Goal: Task Accomplishment & Management: Manage account settings

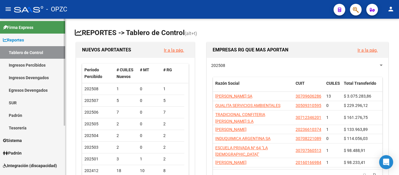
click at [20, 149] on link "Padrón" at bounding box center [32, 153] width 65 height 13
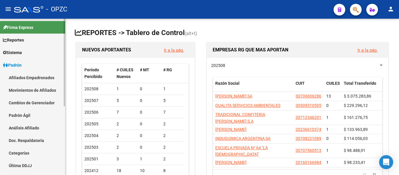
click at [32, 76] on link "Afiliados Empadronados" at bounding box center [32, 77] width 65 height 13
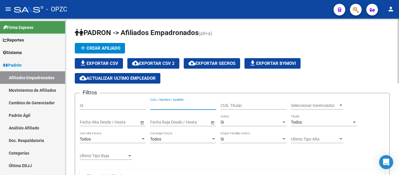
click at [172, 104] on input "CUIL / Nombre / Apellido" at bounding box center [183, 105] width 66 height 5
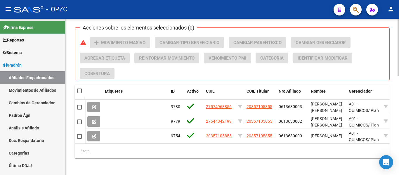
scroll to position [263, 0]
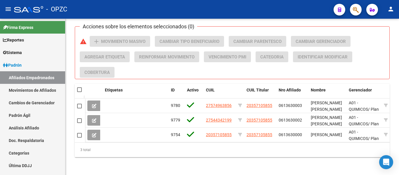
type input "chichiz"
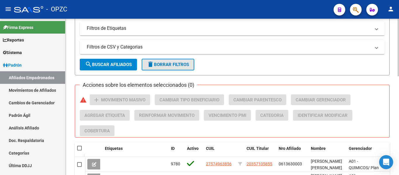
click at [174, 62] on span "delete Borrar Filtros" at bounding box center [168, 64] width 42 height 5
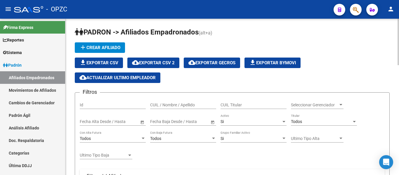
scroll to position [0, 0]
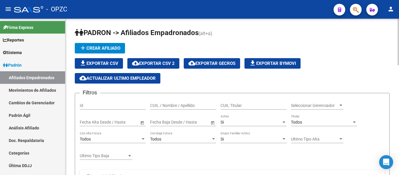
click at [189, 104] on input "CUIL / Nombre / Apellido" at bounding box center [183, 105] width 66 height 5
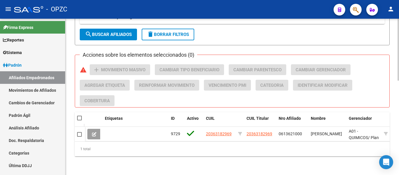
scroll to position [239, 0]
type input "36318296"
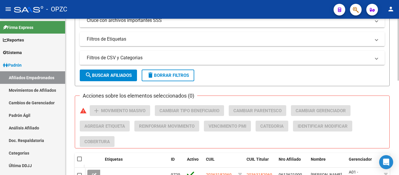
scroll to position [180, 0]
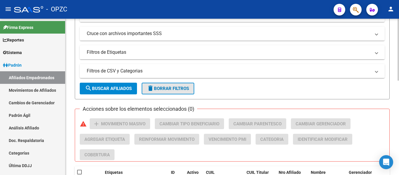
click at [187, 87] on span "delete Borrar Filtros" at bounding box center [168, 88] width 42 height 5
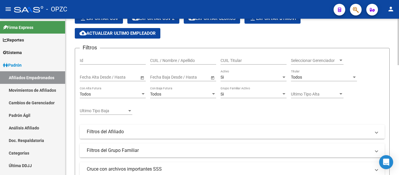
scroll to position [0, 0]
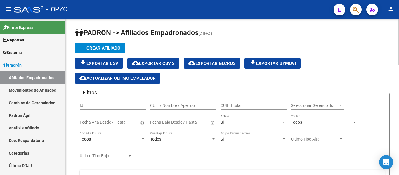
click at [201, 106] on input "CUIL / Nombre / Apellido" at bounding box center [183, 105] width 66 height 5
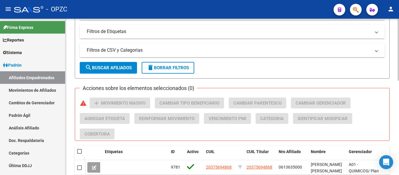
scroll to position [204, 0]
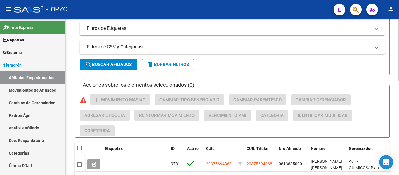
type input "37569486"
click at [185, 64] on span "delete Borrar Filtros" at bounding box center [168, 64] width 42 height 5
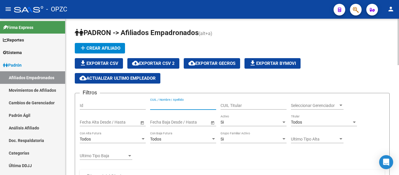
click at [181, 103] on input "CUIL / Nombre / Apellido" at bounding box center [183, 105] width 66 height 5
type input "sire"
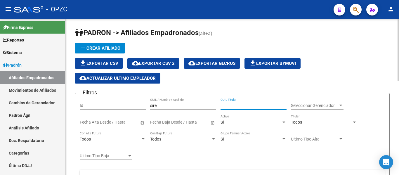
paste input "20381712932"
type input "20381712932"
drag, startPoint x: 144, startPoint y: 104, endPoint x: 139, endPoint y: 105, distance: 4.4
click at [139, 105] on div "Filtros Id sire CUIL / Nombre / Apellido 20381712932 CUIL Titular Seleccionar G…" at bounding box center [232, 169] width 305 height 142
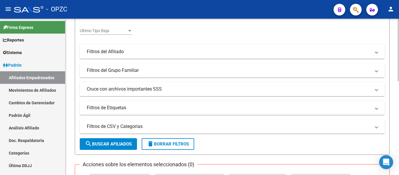
scroll to position [117, 0]
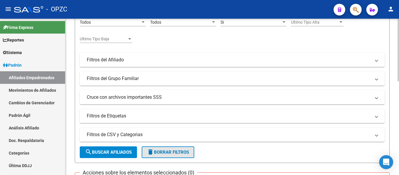
click at [163, 151] on span "delete Borrar Filtros" at bounding box center [168, 151] width 42 height 5
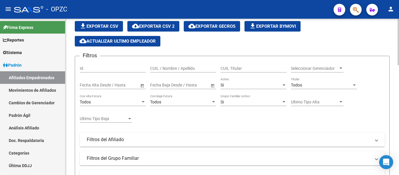
scroll to position [29, 0]
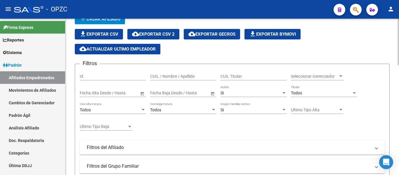
click at [188, 74] on input "CUIL / Nombre / Apellido" at bounding box center [183, 76] width 66 height 5
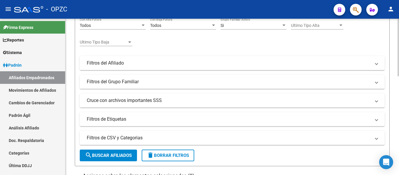
scroll to position [122, 0]
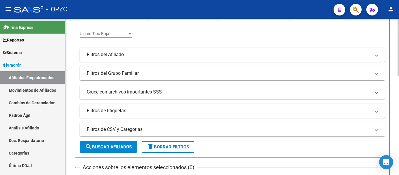
type input "acosta"
click at [184, 148] on span "delete Borrar Filtros" at bounding box center [168, 146] width 42 height 5
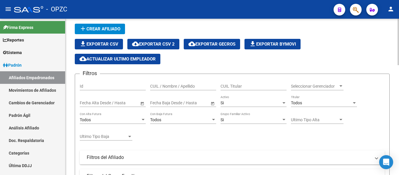
scroll to position [5, 0]
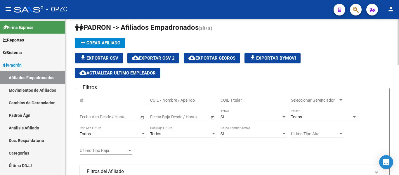
click at [176, 102] on input "CUIL / Nombre / Apellido" at bounding box center [183, 100] width 66 height 5
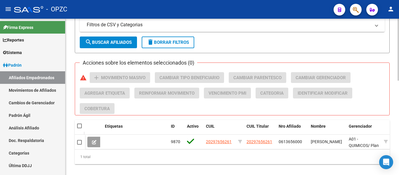
scroll to position [239, 0]
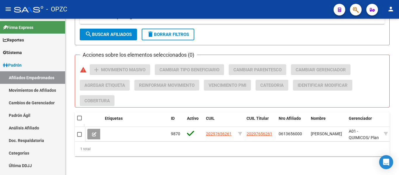
type input "[PERSON_NAME]"
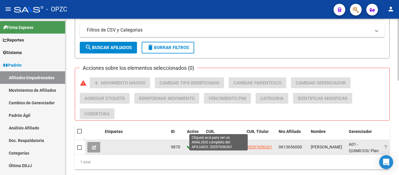
scroll to position [122, 0]
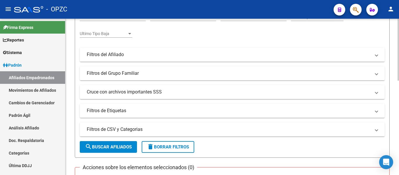
click at [194, 143] on button "delete Borrar Filtros" at bounding box center [168, 147] width 53 height 12
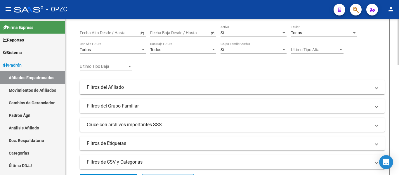
scroll to position [0, 0]
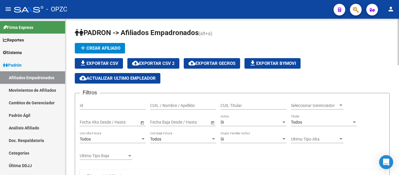
click at [179, 104] on input "CUIL / Nombre / Apellido" at bounding box center [183, 105] width 66 height 5
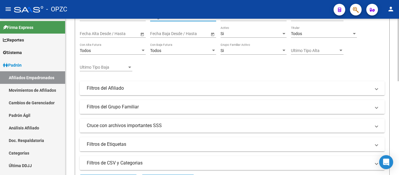
scroll to position [147, 0]
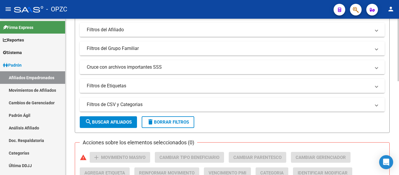
type input "villagr"
click at [175, 121] on span "delete Borrar Filtros" at bounding box center [168, 121] width 42 height 5
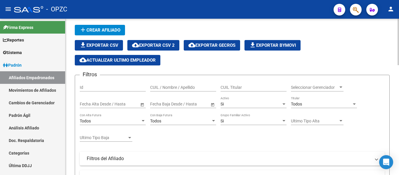
scroll to position [0, 0]
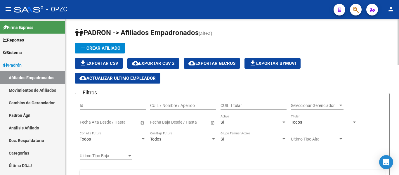
click at [238, 105] on input "CUIL Titular" at bounding box center [253, 105] width 66 height 5
paste input "20416295329"
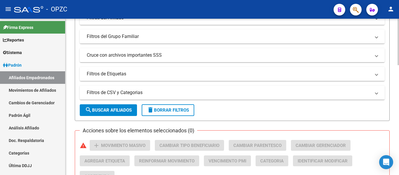
scroll to position [175, 0]
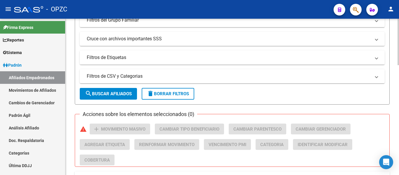
type input "20416295329"
click at [111, 93] on span "search Buscar Afiliados" at bounding box center [108, 93] width 47 height 5
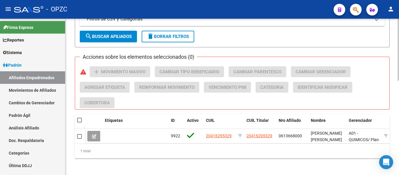
scroll to position [239, 0]
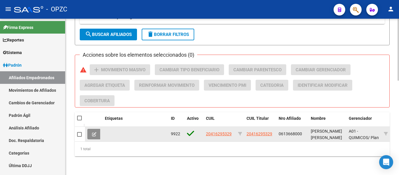
click at [93, 132] on icon at bounding box center [94, 134] width 4 height 4
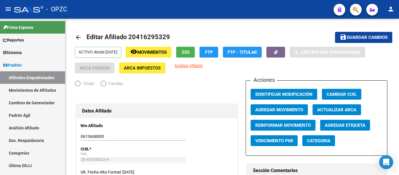
radio input "true"
type input "30-70876472-4"
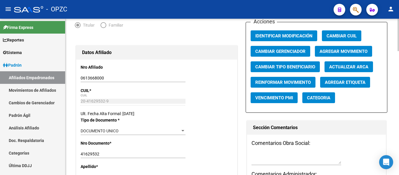
scroll to position [29, 0]
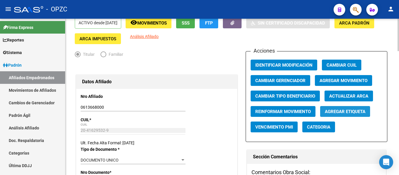
click at [339, 109] on span "Agregar Etiqueta" at bounding box center [345, 111] width 41 height 5
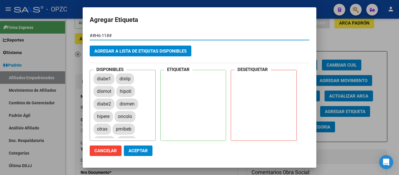
type input "##H6-11##"
click at [161, 50] on span "Agregar a lista de etiqutas disponibles" at bounding box center [140, 50] width 92 height 5
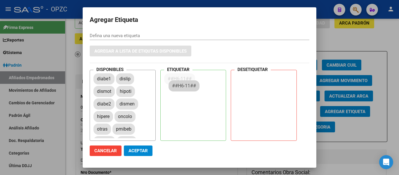
drag, startPoint x: 108, startPoint y: 79, endPoint x: 184, endPoint y: 86, distance: 76.2
click at [139, 152] on span "Aceptar" at bounding box center [137, 150] width 19 height 5
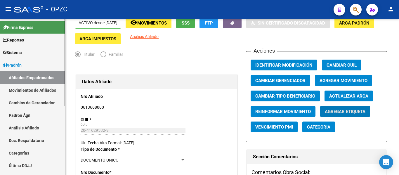
click at [49, 75] on link "Afiliados Empadronados" at bounding box center [32, 77] width 65 height 13
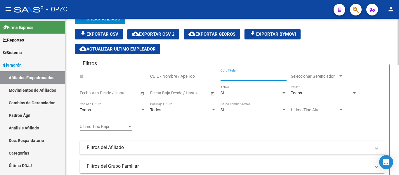
paste input "20263100094"
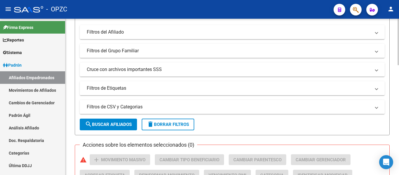
scroll to position [146, 0]
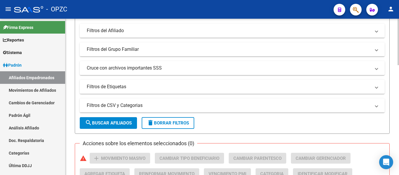
type input "20263100094"
click at [95, 121] on span "search Buscar Afiliados" at bounding box center [108, 122] width 47 height 5
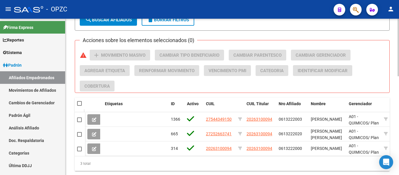
scroll to position [263, 0]
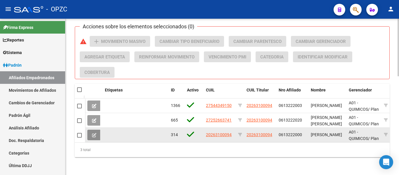
click at [97, 135] on button at bounding box center [94, 135] width 14 height 11
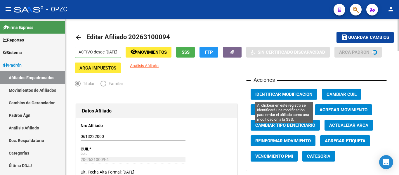
radio input "true"
type input "30-50109269-6"
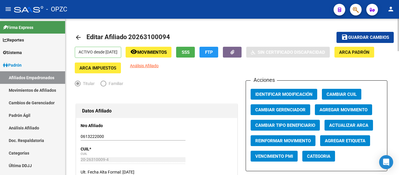
click at [339, 109] on span "Agregar Movimiento" at bounding box center [343, 109] width 48 height 5
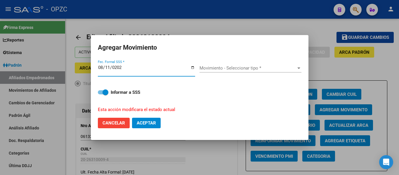
type input "[DATE]"
click at [252, 65] on div "Movimiento - Seleccionar tipo * Movimiento - Seleccionar tipo *" at bounding box center [250, 68] width 102 height 9
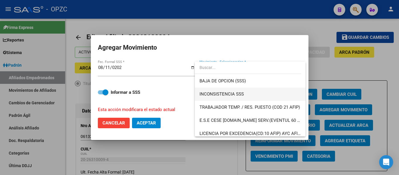
scroll to position [263, 0]
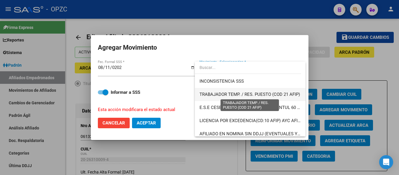
click at [284, 96] on span "TRABAJADOR TEMP. / RES. PUESTO (COD 21 AFIP)" at bounding box center [249, 94] width 100 height 5
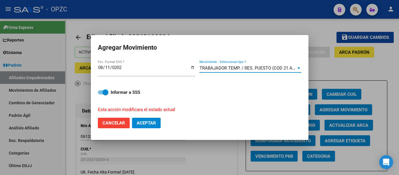
click at [149, 123] on span "Aceptar" at bounding box center [146, 122] width 19 height 5
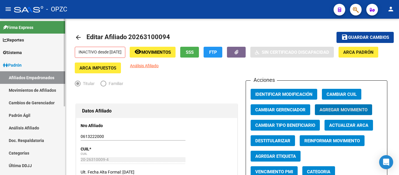
click at [38, 79] on link "Afiliados Empadronados" at bounding box center [32, 77] width 65 height 13
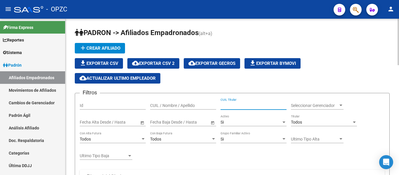
paste input "20297656261"
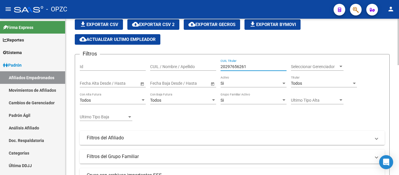
scroll to position [117, 0]
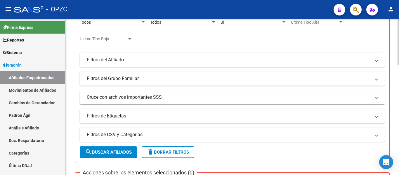
type input "20297656261"
click at [108, 151] on span "search Buscar Afiliados" at bounding box center [108, 151] width 47 height 5
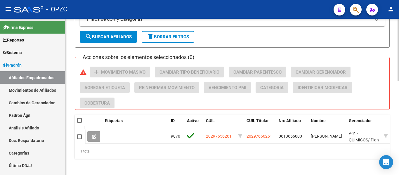
scroll to position [233, 0]
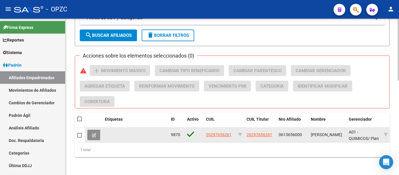
click at [93, 134] on icon at bounding box center [94, 135] width 4 height 4
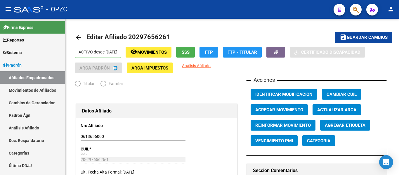
radio input "true"
type input "30-50109269-6"
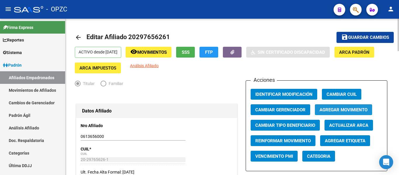
click at [341, 109] on span "Agregar Movimiento" at bounding box center [343, 109] width 48 height 5
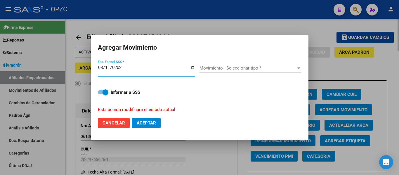
type input "[DATE]"
click at [254, 67] on span "Movimiento - Seleccionar tipo *" at bounding box center [247, 67] width 97 height 5
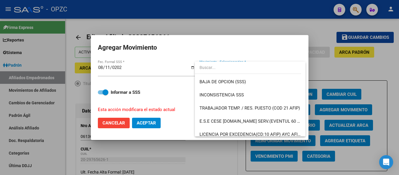
scroll to position [263, 0]
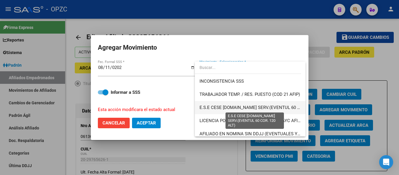
click at [269, 105] on span "E.S.E CESE [DOMAIN_NAME] SERV.(EVENTUL 60 COR. 120 ALT)" at bounding box center [261, 107] width 125 height 5
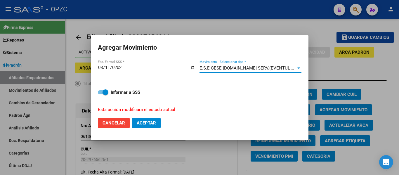
click at [270, 67] on span "E.S.E CESE [DOMAIN_NAME] SERV.(EVENTUL 60 COR. 120 ALT)" at bounding box center [261, 67] width 125 height 5
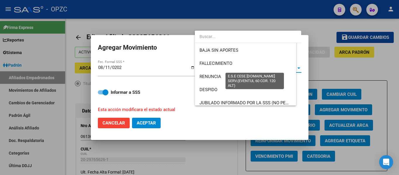
scroll to position [271, 0]
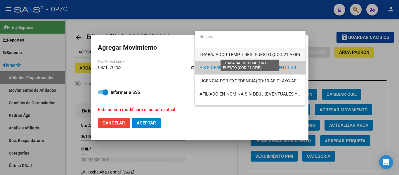
click at [269, 53] on span "TRABAJADOR TEMP. / RES. PUESTO (COD 21 AFIP)" at bounding box center [249, 54] width 100 height 5
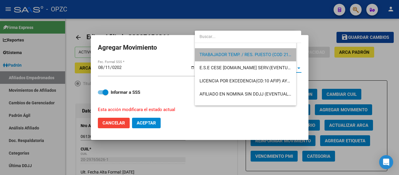
scroll to position [276, 0]
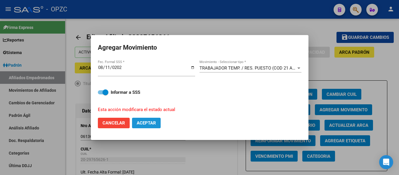
click at [150, 123] on span "Aceptar" at bounding box center [146, 122] width 19 height 5
checkbox input "false"
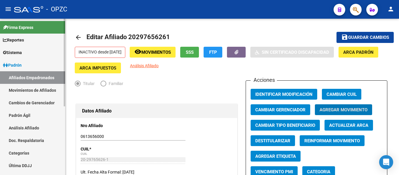
click at [33, 74] on link "Afiliados Empadronados" at bounding box center [32, 77] width 65 height 13
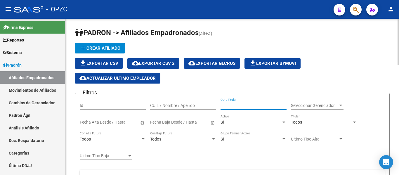
paste input "20357136416"
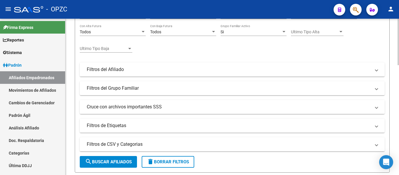
scroll to position [117, 0]
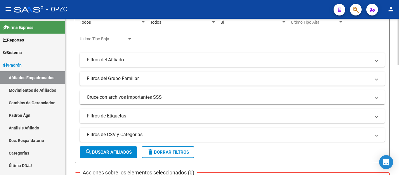
type input "20357136416"
click at [107, 152] on span "search Buscar Afiliados" at bounding box center [108, 151] width 47 height 5
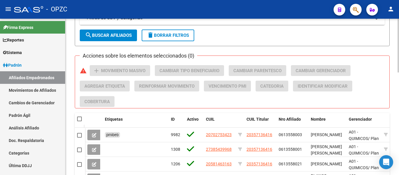
scroll to position [263, 0]
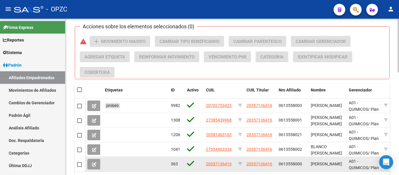
click at [96, 164] on icon at bounding box center [94, 164] width 4 height 4
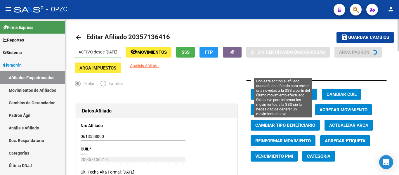
radio input "true"
type input "30-50109269-6"
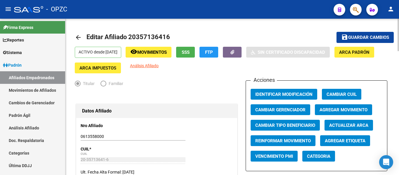
click at [348, 108] on span "Agregar Movimiento" at bounding box center [343, 109] width 48 height 5
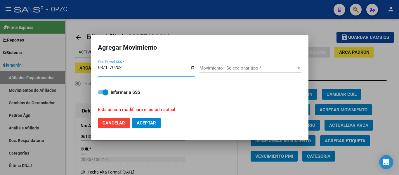
type input "[DATE]"
click at [213, 68] on span "Movimiento - Seleccionar tipo *" at bounding box center [247, 67] width 97 height 5
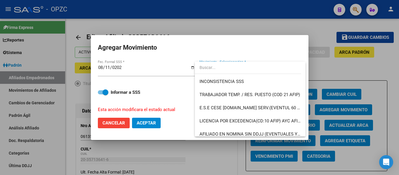
scroll to position [263, 0]
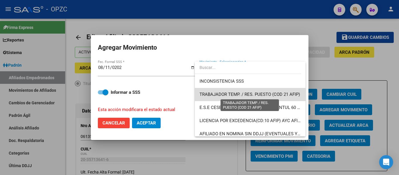
click at [263, 94] on span "TRABAJADOR TEMP. / RES. PUESTO (COD 21 AFIP)" at bounding box center [249, 94] width 100 height 5
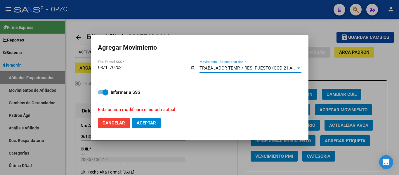
click at [150, 123] on span "Aceptar" at bounding box center [146, 122] width 19 height 5
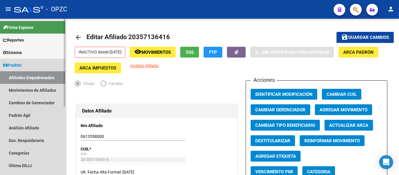
click at [52, 75] on link "Afiliados Empadronados" at bounding box center [32, 77] width 65 height 13
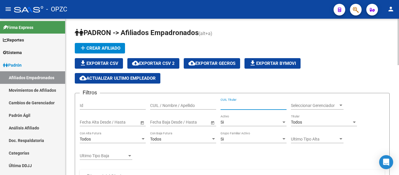
paste input "27349386599"
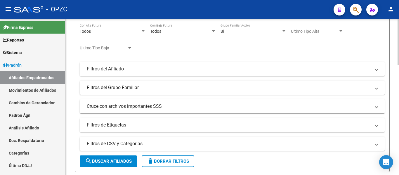
scroll to position [117, 0]
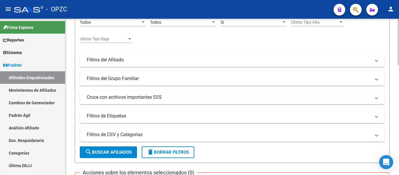
type input "27349386599"
click at [117, 151] on span "search Buscar Afiliados" at bounding box center [108, 151] width 47 height 5
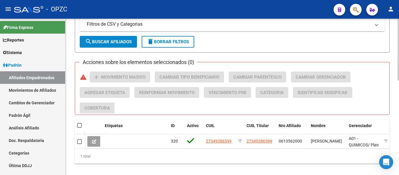
scroll to position [233, 0]
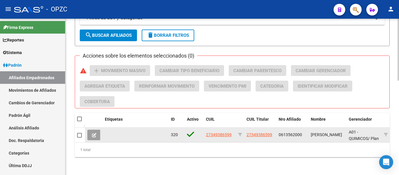
click at [91, 135] on button at bounding box center [94, 135] width 14 height 11
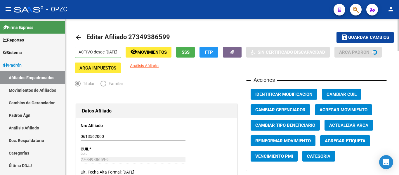
radio input "true"
type input "30-50109269-6"
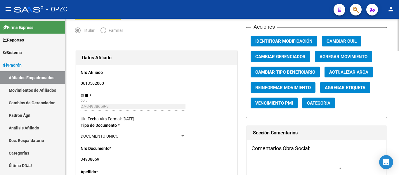
scroll to position [58, 0]
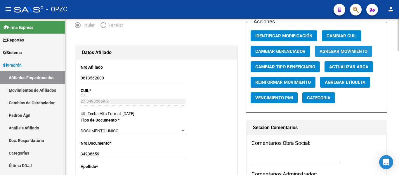
click at [342, 49] on span "Agregar Movimiento" at bounding box center [343, 51] width 48 height 5
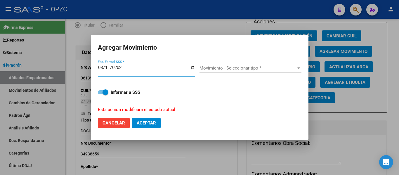
type input "[DATE]"
click at [240, 65] on div "Movimiento - Seleccionar tipo * Movimiento - Seleccionar tipo *" at bounding box center [250, 68] width 102 height 9
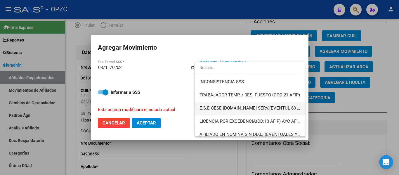
scroll to position [263, 0]
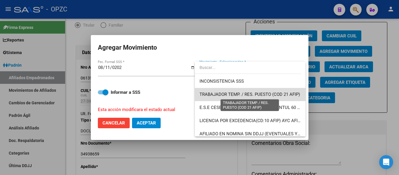
click at [270, 95] on span "TRABAJADOR TEMP. / RES. PUESTO (COD 21 AFIP)" at bounding box center [249, 94] width 100 height 5
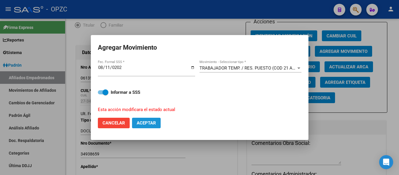
click at [150, 122] on span "Aceptar" at bounding box center [146, 122] width 19 height 5
checkbox input "false"
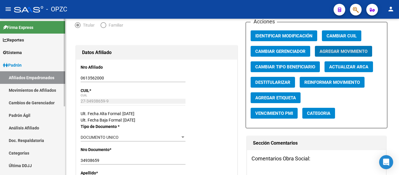
click at [45, 77] on link "Afiliados Empadronados" at bounding box center [32, 77] width 65 height 13
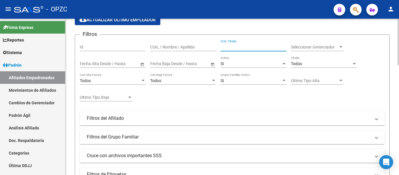
paste input "20349386659"
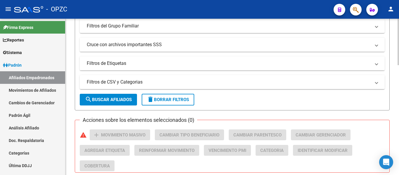
scroll to position [175, 0]
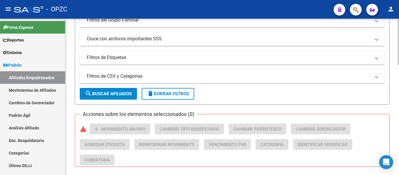
type input "20349386659"
click at [117, 92] on span "search Buscar Afiliados" at bounding box center [108, 93] width 47 height 5
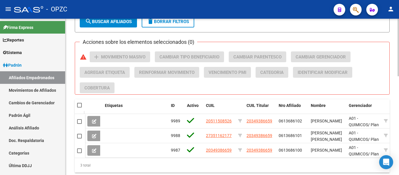
scroll to position [268, 0]
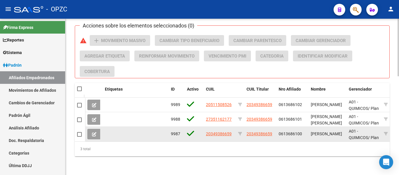
click at [94, 131] on span at bounding box center [94, 133] width 4 height 5
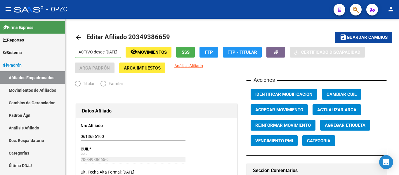
radio input "true"
type input "30-68913348-3"
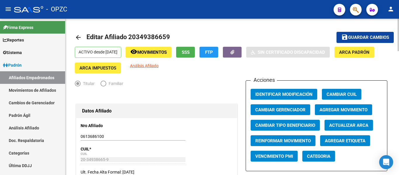
click at [336, 107] on button "Agregar Movimiento" at bounding box center [343, 109] width 57 height 11
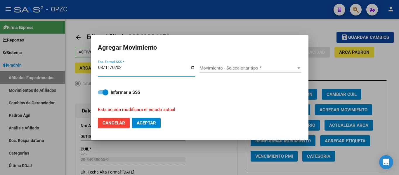
type input "[DATE]"
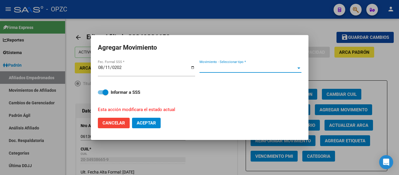
click at [283, 70] on span "Movimiento - Seleccionar tipo *" at bounding box center [247, 67] width 97 height 5
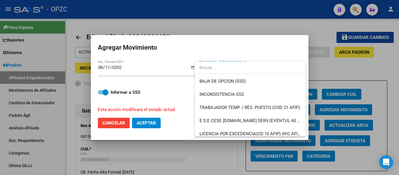
scroll to position [263, 0]
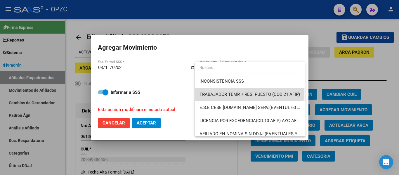
click at [249, 91] on span "TRABAJADOR TEMP. / RES. PUESTO (COD 21 AFIP)" at bounding box center [249, 94] width 101 height 13
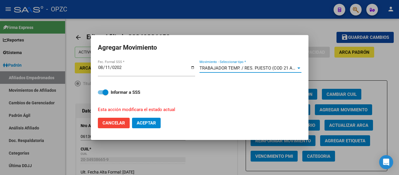
click at [149, 121] on span "Aceptar" at bounding box center [146, 122] width 19 height 5
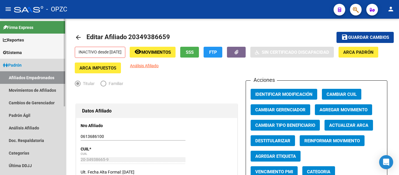
click at [55, 79] on link "Afiliados Empadronados" at bounding box center [32, 77] width 65 height 13
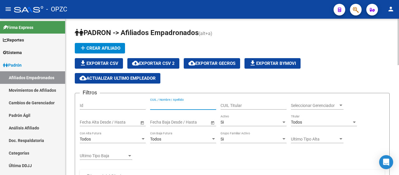
click at [185, 105] on input "CUIL / Nombre / Apellido" at bounding box center [183, 105] width 66 height 5
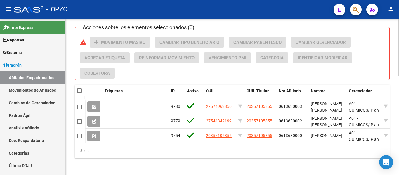
scroll to position [268, 0]
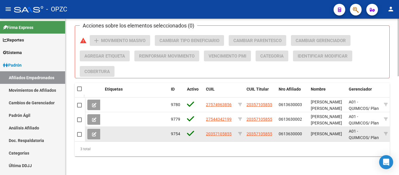
type input "chichiz"
click at [95, 132] on icon at bounding box center [94, 134] width 4 height 4
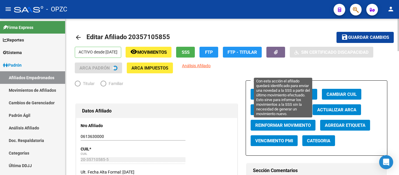
radio input "true"
type input "30-50101845-3"
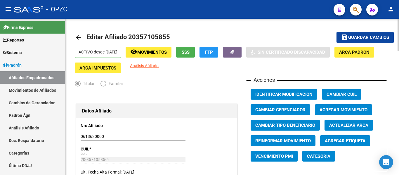
click at [336, 107] on span "Agregar Movimiento" at bounding box center [343, 109] width 48 height 5
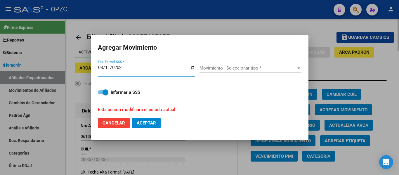
type input "[DATE]"
click at [257, 69] on span "Movimiento - Seleccionar tipo *" at bounding box center [247, 67] width 97 height 5
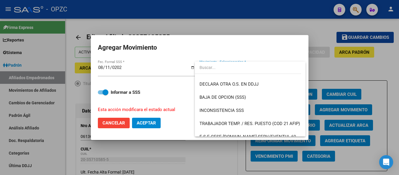
scroll to position [263, 0]
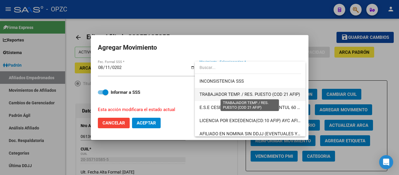
click at [248, 94] on span "TRABAJADOR TEMP. / RES. PUESTO (COD 21 AFIP)" at bounding box center [249, 94] width 100 height 5
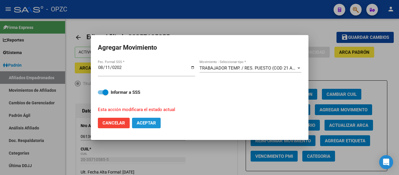
click at [143, 121] on span "Aceptar" at bounding box center [146, 122] width 19 height 5
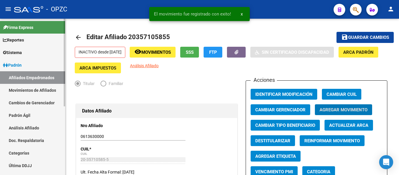
click at [28, 80] on link "Afiliados Empadronados" at bounding box center [32, 77] width 65 height 13
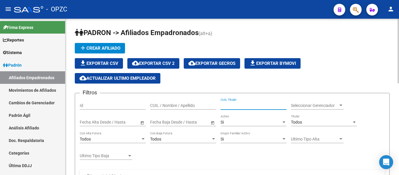
click at [231, 103] on input "CUIL Titular" at bounding box center [253, 105] width 66 height 5
click at [168, 104] on input "CUIL / Nombre / Apellido" at bounding box center [183, 105] width 66 height 5
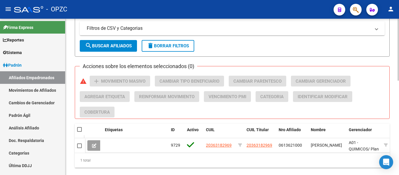
scroll to position [239, 0]
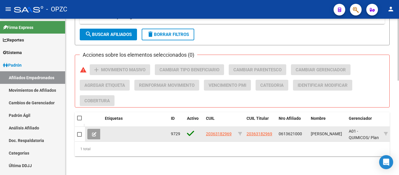
type input "36318296"
click at [95, 129] on button at bounding box center [94, 134] width 14 height 11
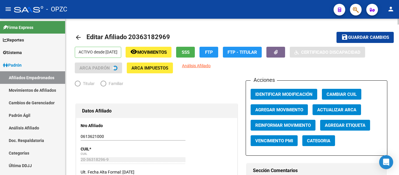
radio input "true"
type input "30-50101845-3"
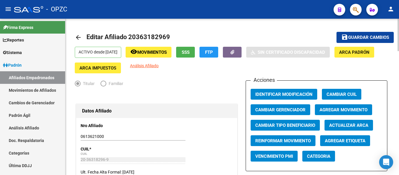
click at [354, 107] on button "Agregar Movimiento" at bounding box center [343, 109] width 57 height 11
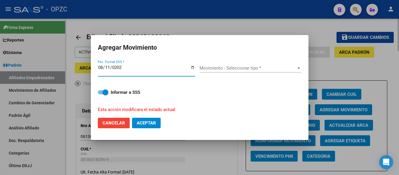
type input "[DATE]"
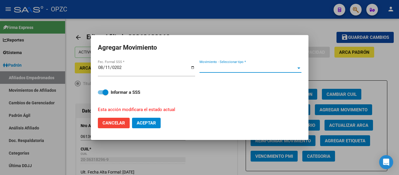
click at [267, 68] on span "Movimiento - Seleccionar tipo *" at bounding box center [247, 67] width 97 height 5
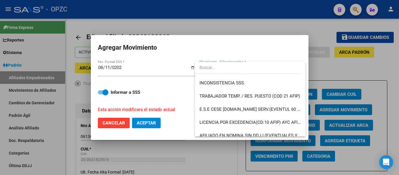
scroll to position [263, 0]
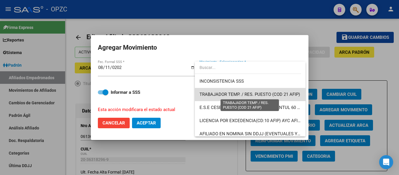
click at [254, 96] on span "TRABAJADOR TEMP. / RES. PUESTO (COD 21 AFIP)" at bounding box center [249, 94] width 100 height 5
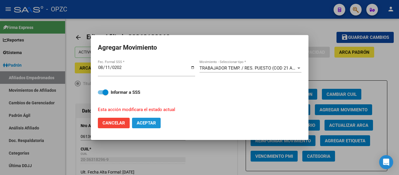
click at [140, 123] on span "Aceptar" at bounding box center [146, 122] width 19 height 5
checkbox input "false"
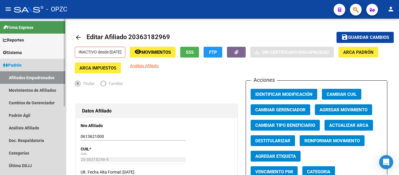
click at [40, 73] on link "Afiliados Empadronados" at bounding box center [32, 77] width 65 height 13
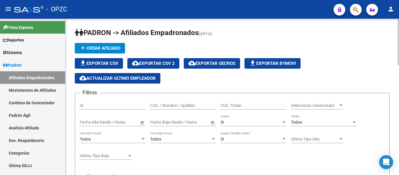
click at [186, 102] on div "CUIL / Nombre / Apellido" at bounding box center [183, 104] width 66 height 12
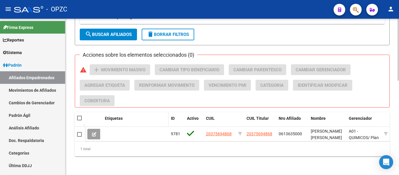
scroll to position [239, 0]
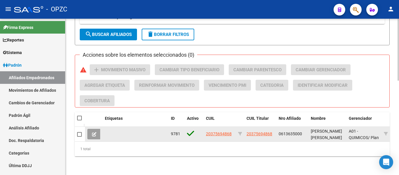
type input "37569486"
click at [96, 129] on button at bounding box center [94, 134] width 14 height 11
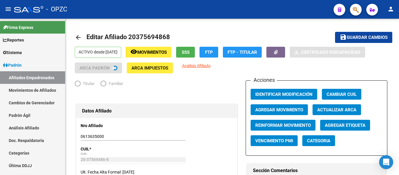
radio input "true"
type input "30-50101845-3"
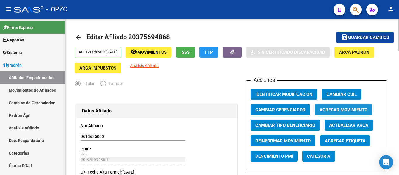
click at [346, 111] on span "Agregar Movimiento" at bounding box center [343, 109] width 48 height 5
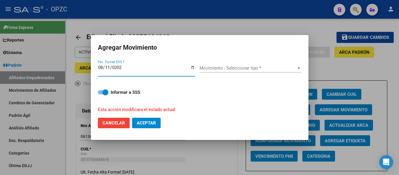
type input "[DATE]"
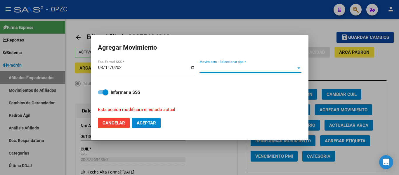
click at [240, 68] on span "Movimiento - Seleccionar tipo *" at bounding box center [247, 67] width 97 height 5
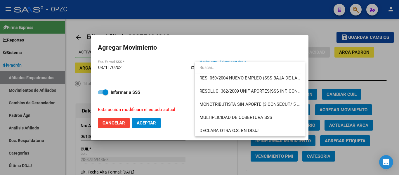
scroll to position [263, 0]
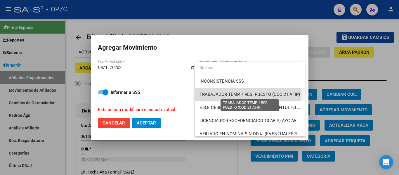
click at [237, 95] on span "TRABAJADOR TEMP. / RES. PUESTO (COD 21 AFIP)" at bounding box center [249, 94] width 100 height 5
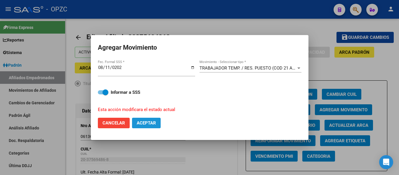
click at [146, 124] on span "Aceptar" at bounding box center [146, 122] width 19 height 5
checkbox input "false"
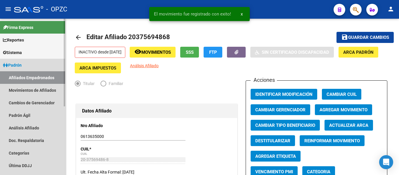
click at [38, 78] on link "Afiliados Empadronados" at bounding box center [32, 77] width 65 height 13
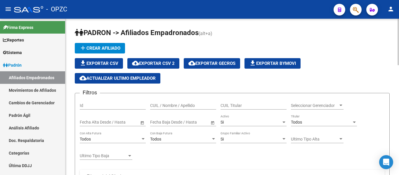
click at [185, 102] on div "CUIL / Nombre / Apellido" at bounding box center [183, 104] width 66 height 12
drag, startPoint x: 168, startPoint y: 108, endPoint x: 135, endPoint y: 105, distance: 33.4
click at [136, 107] on div "Filtros Id bello CUIL / Nombre / Apellido CUIL Titular Seleccionar Gerenciador …" at bounding box center [232, 169] width 305 height 142
click at [170, 106] on input "bello" at bounding box center [183, 105] width 66 height 5
drag, startPoint x: 170, startPoint y: 106, endPoint x: 144, endPoint y: 106, distance: 25.7
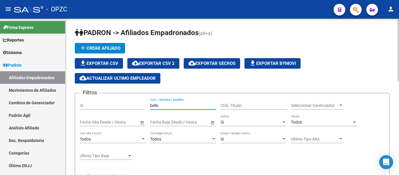
click at [144, 106] on div "Filtros Id bello CUIL / Nombre / Apellido CUIL Titular Seleccionar Gerenciador …" at bounding box center [232, 169] width 305 height 142
type input "[PERSON_NAME]"
click at [243, 124] on div "Si" at bounding box center [250, 122] width 61 height 5
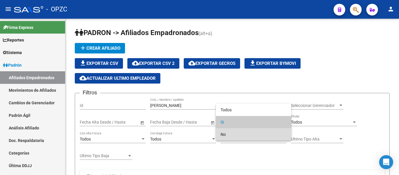
click at [239, 135] on span "No" at bounding box center [253, 134] width 66 height 12
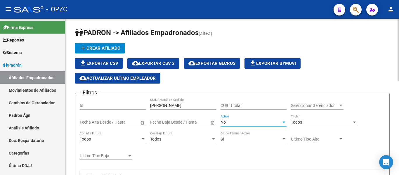
click at [260, 138] on div "Si" at bounding box center [250, 139] width 61 height 5
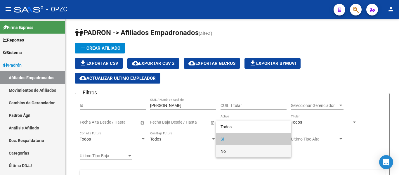
click at [238, 150] on span "No" at bounding box center [253, 151] width 66 height 12
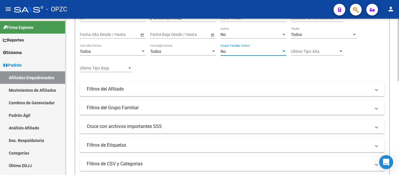
scroll to position [146, 0]
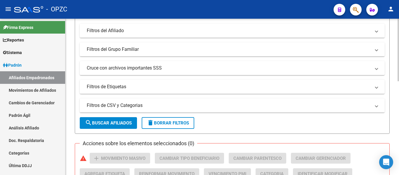
click at [111, 120] on span "search Buscar Afiliados" at bounding box center [108, 122] width 47 height 5
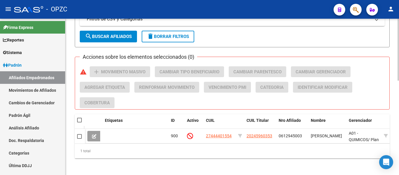
scroll to position [239, 0]
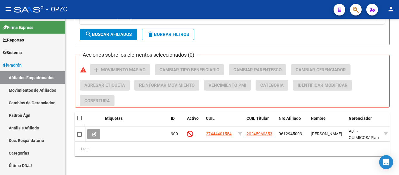
click at [93, 132] on icon at bounding box center [94, 134] width 4 height 4
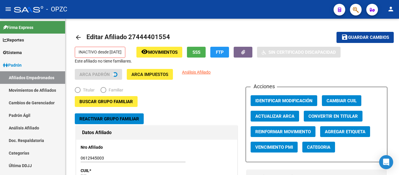
radio input "true"
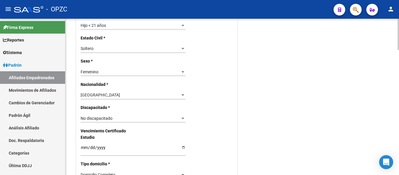
scroll to position [321, 0]
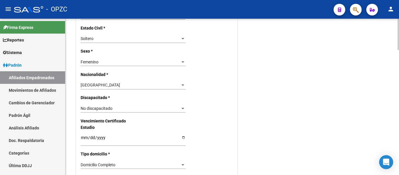
click at [84, 137] on input "Ingresar fecha" at bounding box center [133, 139] width 105 height 9
type input "[DATE]"
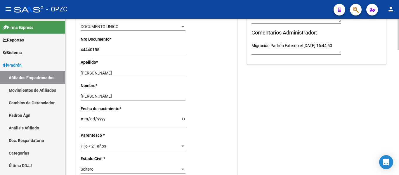
scroll to position [204, 0]
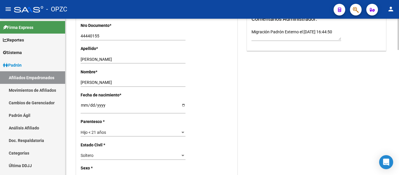
click at [178, 131] on div "Hijo < 21 años" at bounding box center [131, 132] width 100 height 5
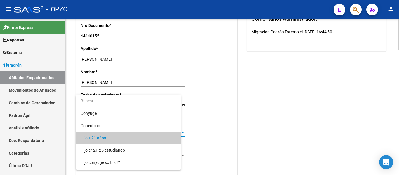
scroll to position [6, 0]
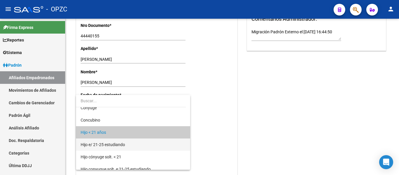
click at [160, 146] on span "Hijo e/ 21-25 estudiando" at bounding box center [133, 144] width 105 height 12
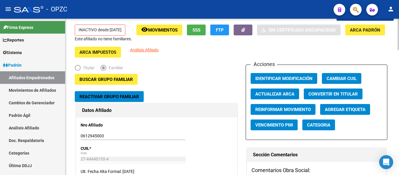
scroll to position [0, 0]
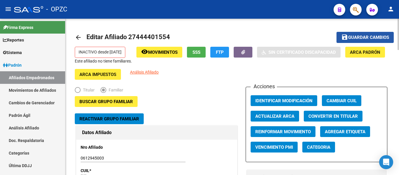
click at [363, 41] on button "save Guardar cambios" at bounding box center [364, 37] width 57 height 11
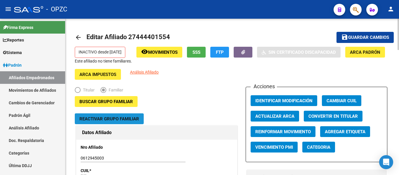
click at [135, 121] on span "Reactivar Grupo Familiar" at bounding box center [109, 118] width 60 height 5
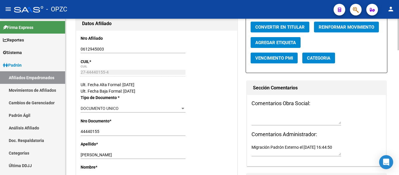
scroll to position [117, 0]
